Goal: Information Seeking & Learning: Learn about a topic

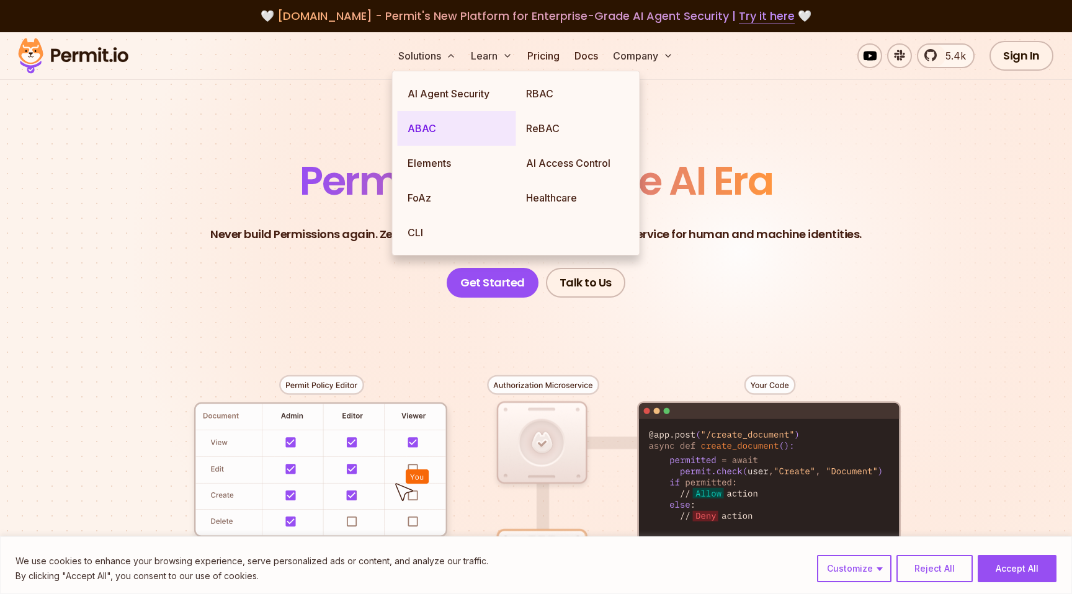
click at [428, 126] on link "ABAC" at bounding box center [456, 128] width 118 height 35
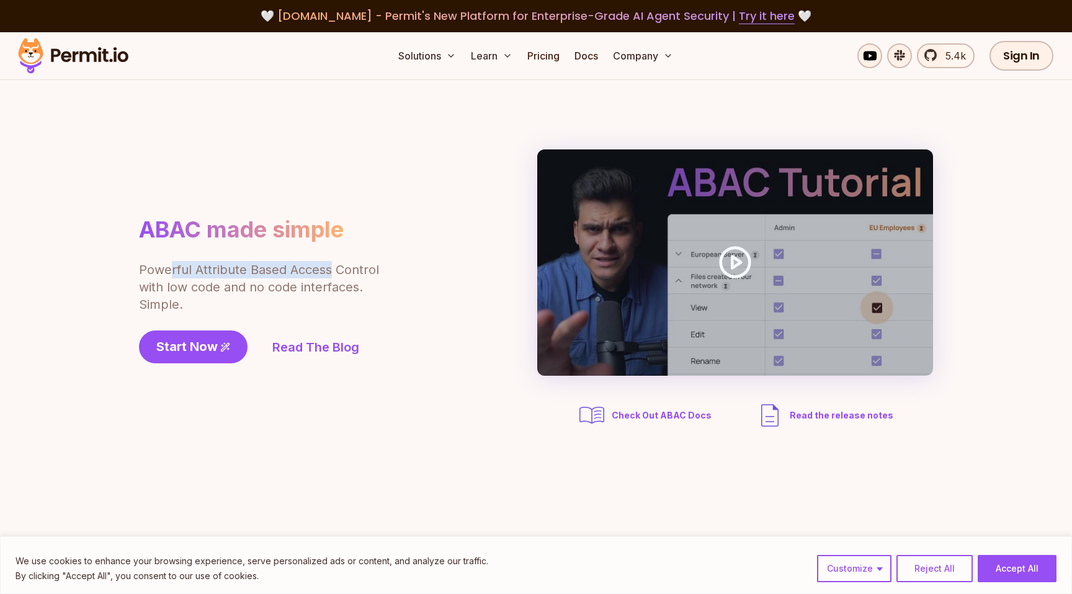
drag, startPoint x: 169, startPoint y: 271, endPoint x: 330, endPoint y: 273, distance: 161.2
click at [330, 273] on p "Powerful Attribute Based Access Control with low code and no code interfaces. S…" at bounding box center [260, 287] width 242 height 52
click at [204, 353] on span "Start Now" at bounding box center [186, 346] width 61 height 17
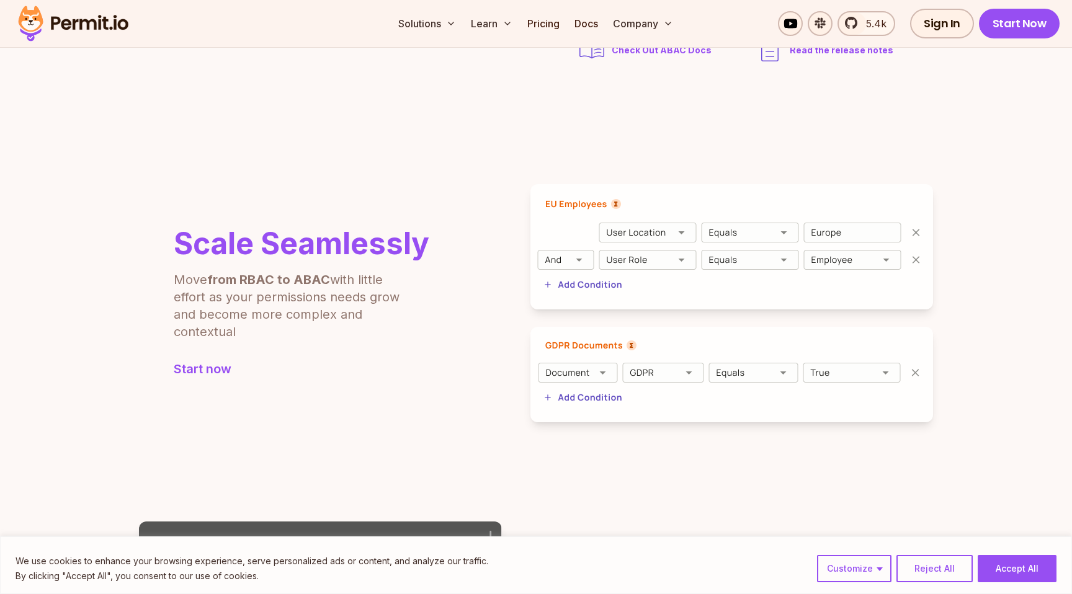
scroll to position [378, 0]
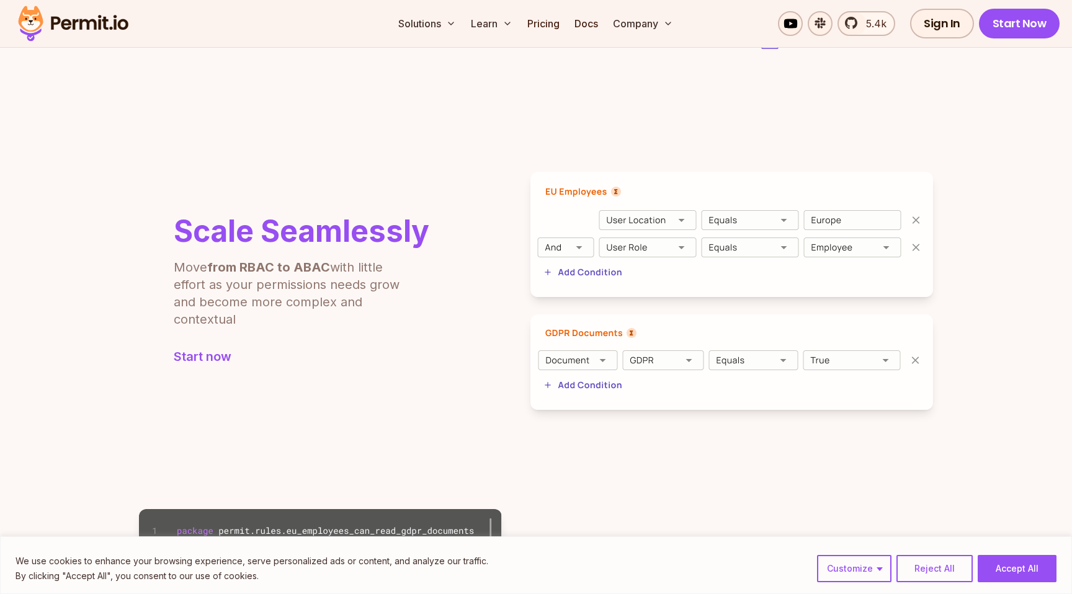
click at [249, 266] on b "from RBAC to ABAC" at bounding box center [268, 267] width 123 height 15
click at [311, 266] on b "from RBAC to ABAC" at bounding box center [268, 267] width 123 height 15
